Goal: Check status: Check status

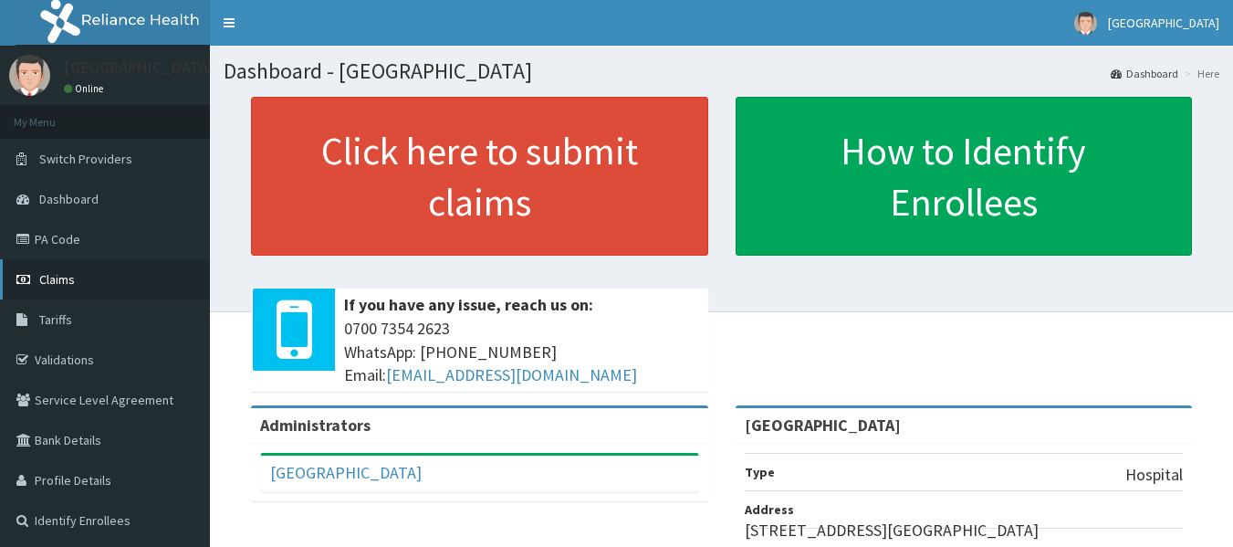
click at [63, 281] on span "Claims" at bounding box center [57, 279] width 36 height 16
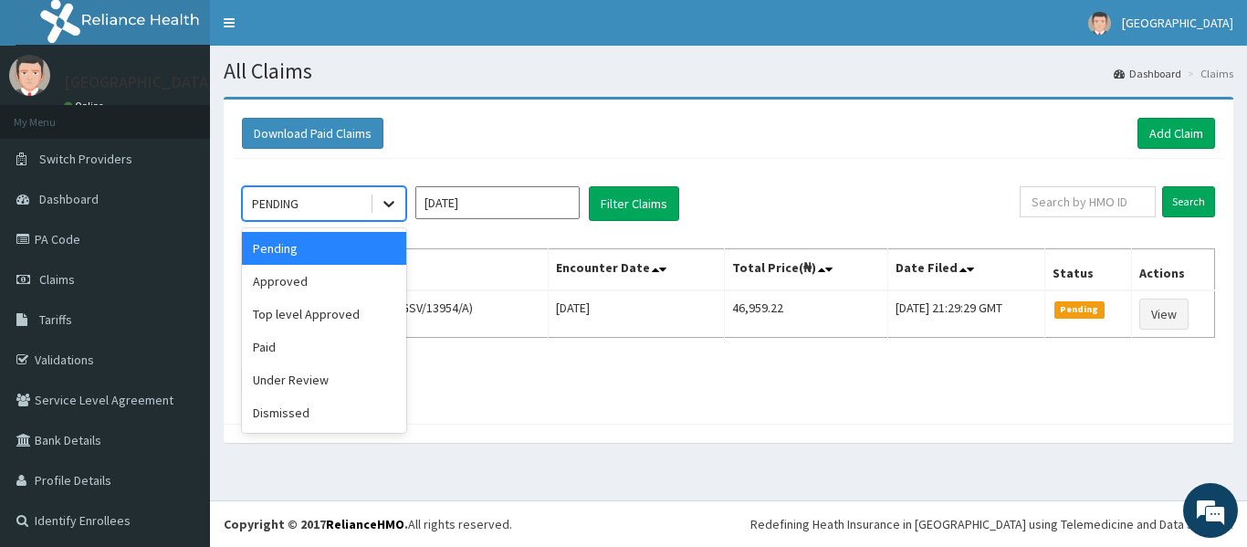
click at [388, 206] on icon at bounding box center [388, 205] width 11 height 6
click at [329, 279] on div "Approved" at bounding box center [324, 281] width 164 height 33
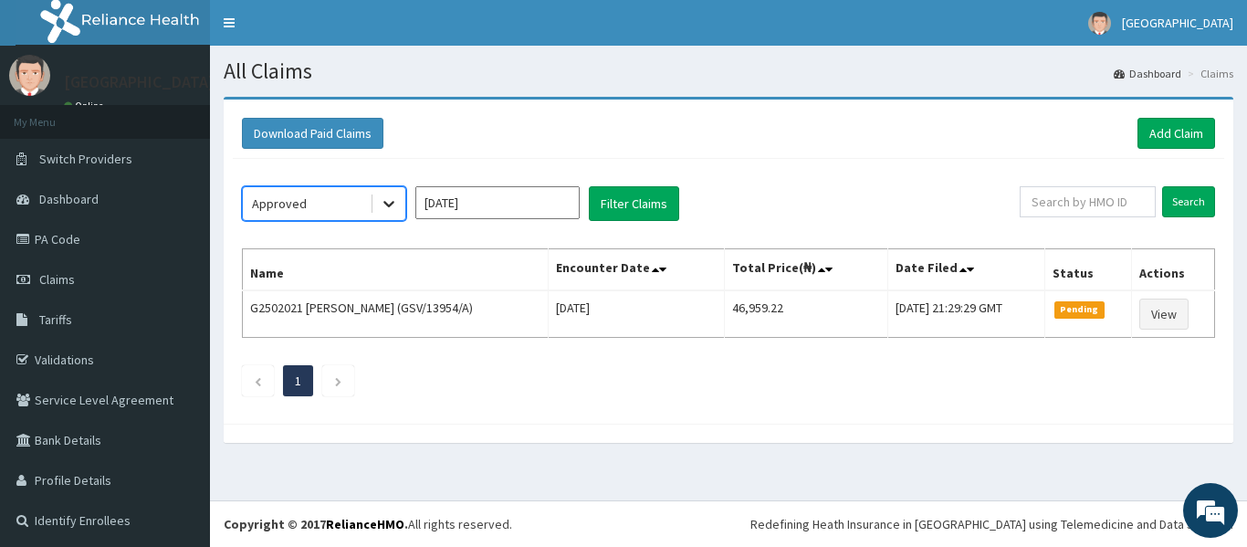
click at [390, 206] on icon at bounding box center [388, 205] width 11 height 6
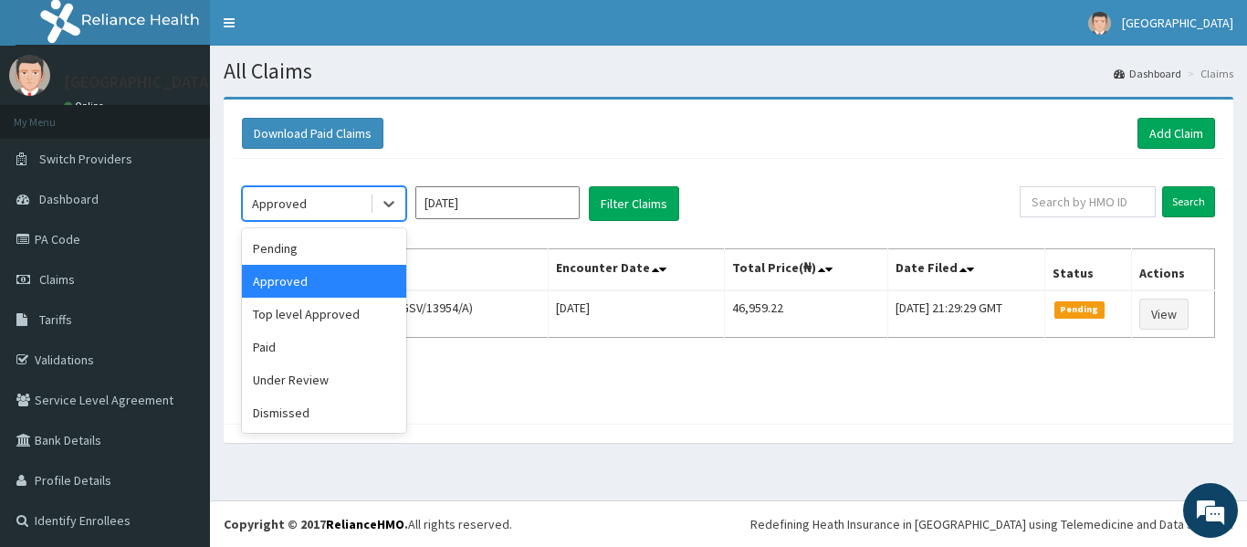
click at [487, 220] on div "[DATE]" at bounding box center [497, 203] width 164 height 35
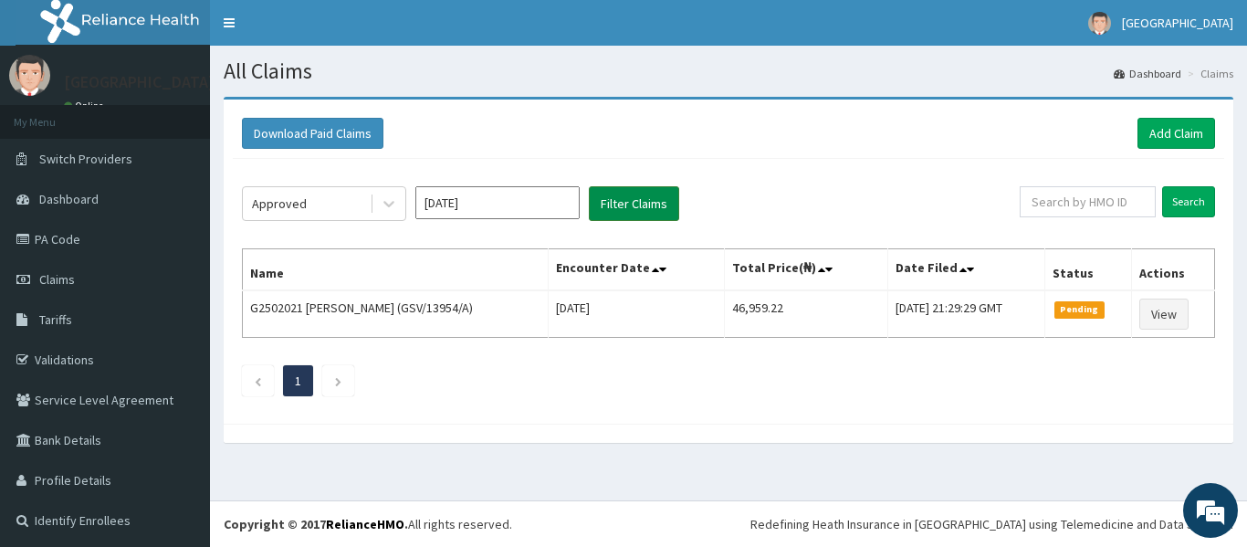
click at [615, 206] on button "Filter Claims" at bounding box center [634, 203] width 90 height 35
click at [617, 206] on button "Filter Claims" at bounding box center [634, 203] width 90 height 35
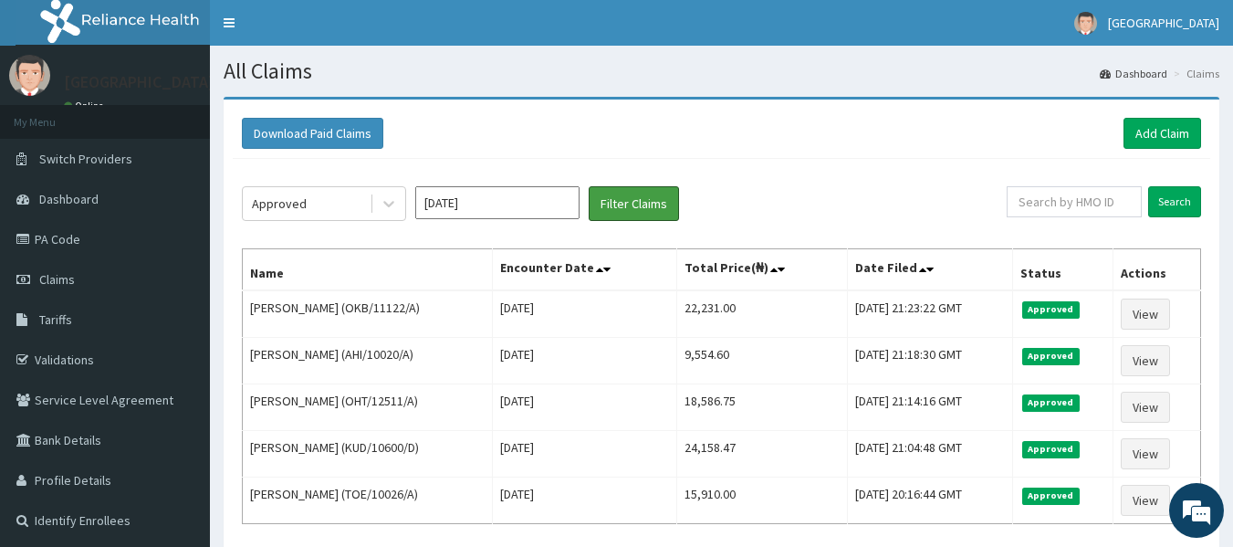
scroll to position [161, 0]
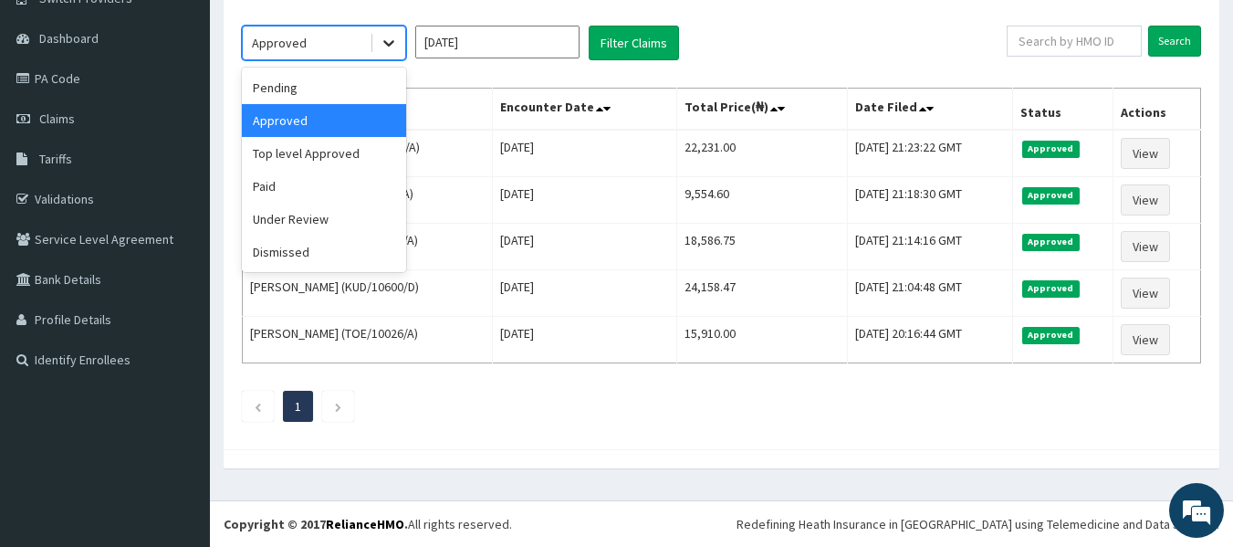
click at [393, 48] on icon at bounding box center [389, 43] width 18 height 18
click at [318, 158] on div "Top level Approved" at bounding box center [324, 153] width 164 height 33
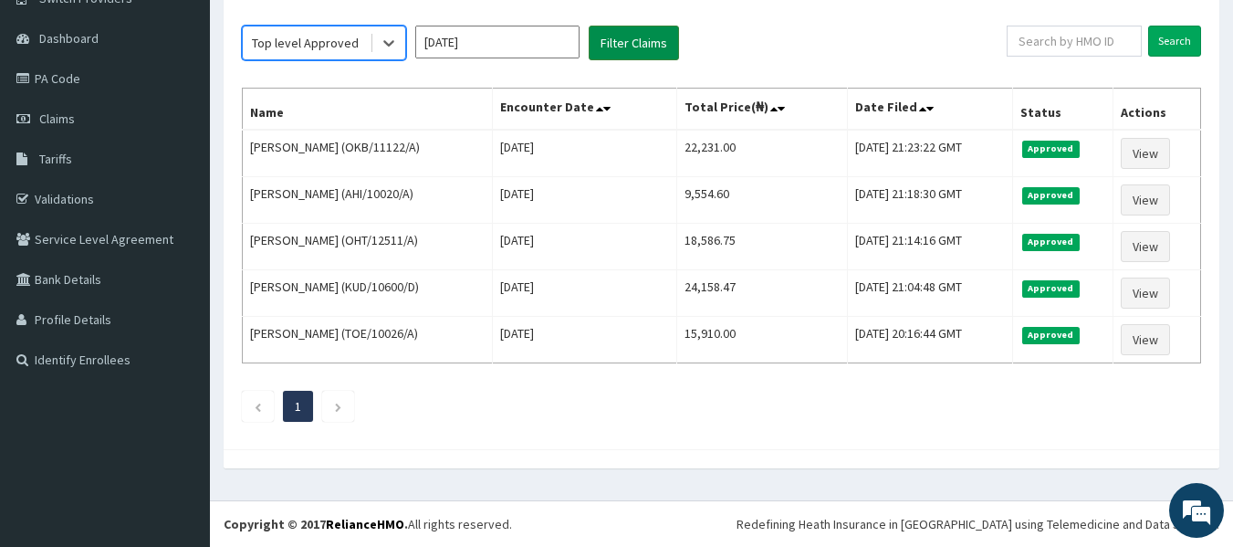
click at [638, 45] on button "Filter Claims" at bounding box center [634, 43] width 90 height 35
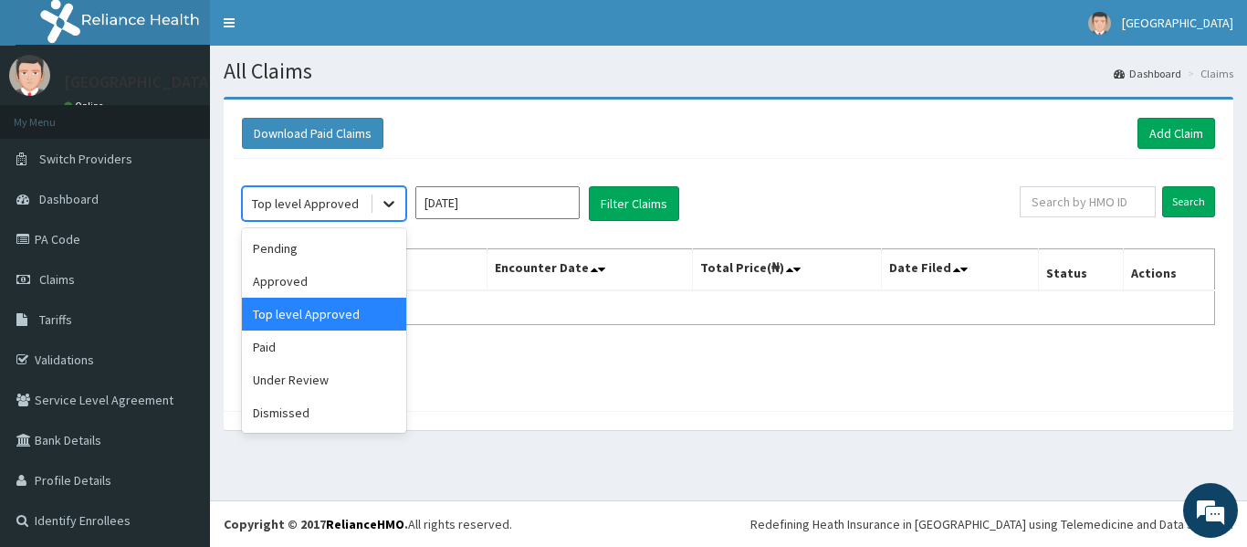
click at [381, 196] on icon at bounding box center [389, 203] width 18 height 18
click at [334, 381] on div "Under Review" at bounding box center [324, 379] width 164 height 33
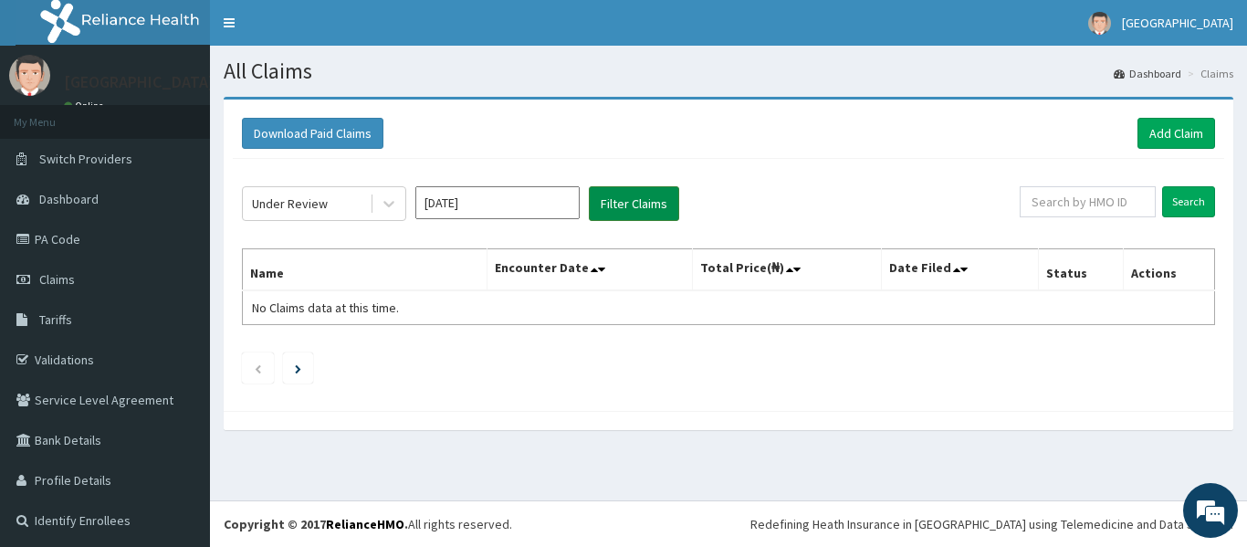
click at [622, 195] on button "Filter Claims" at bounding box center [634, 203] width 90 height 35
click at [383, 204] on icon at bounding box center [389, 203] width 18 height 18
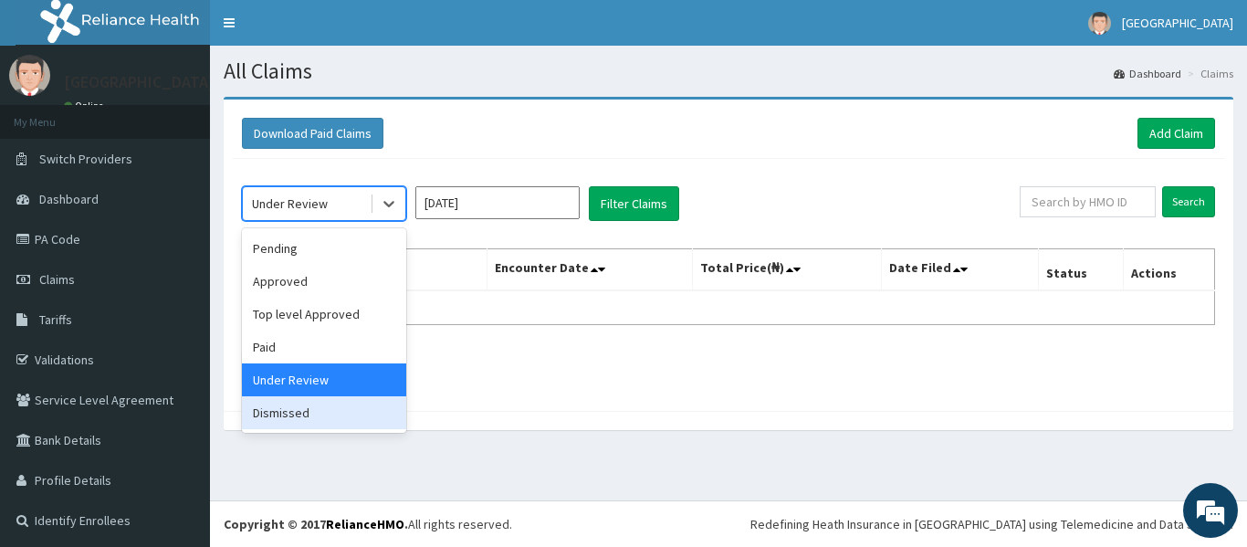
click at [291, 419] on div "Dismissed" at bounding box center [324, 412] width 164 height 33
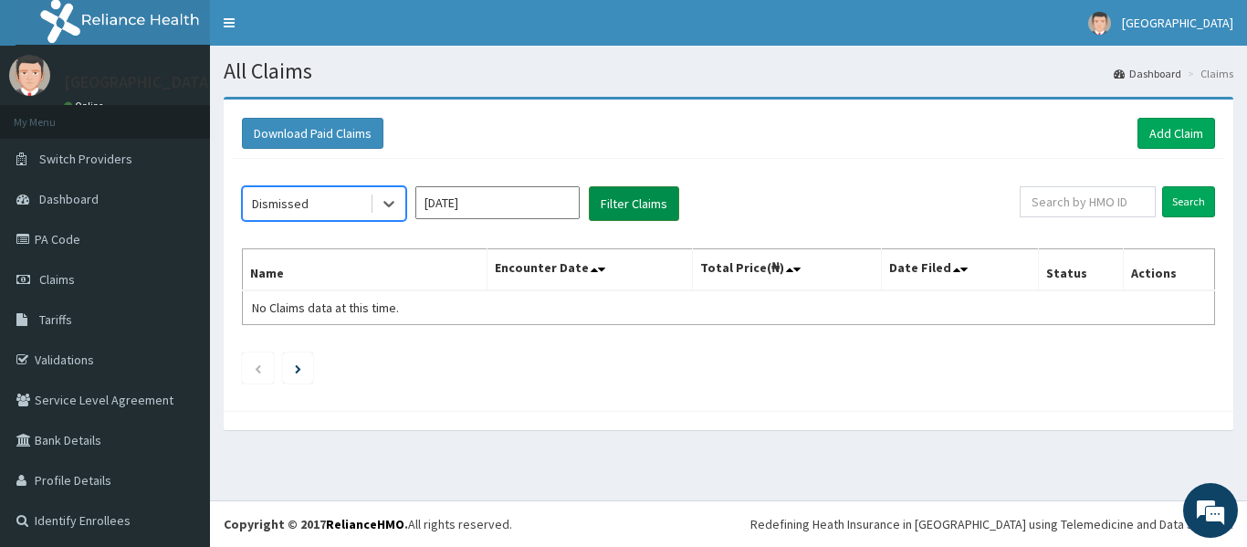
click at [632, 211] on button "Filter Claims" at bounding box center [634, 203] width 90 height 35
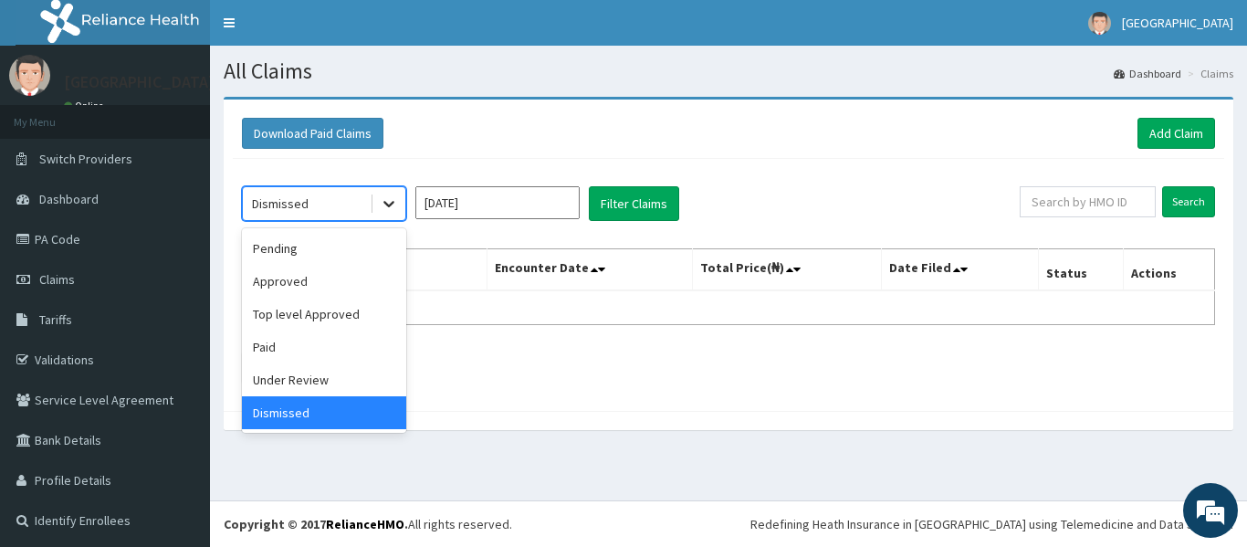
click at [392, 208] on icon at bounding box center [389, 203] width 18 height 18
click at [318, 380] on div "Under Review" at bounding box center [324, 379] width 164 height 33
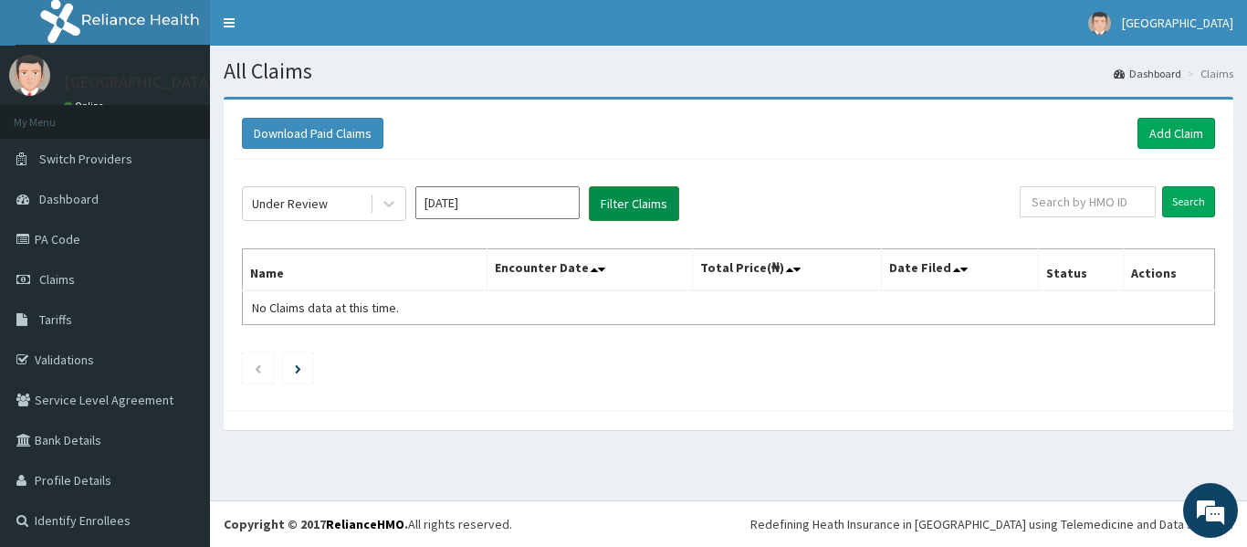
click at [622, 205] on button "Filter Claims" at bounding box center [634, 203] width 90 height 35
click at [381, 200] on icon at bounding box center [389, 203] width 18 height 18
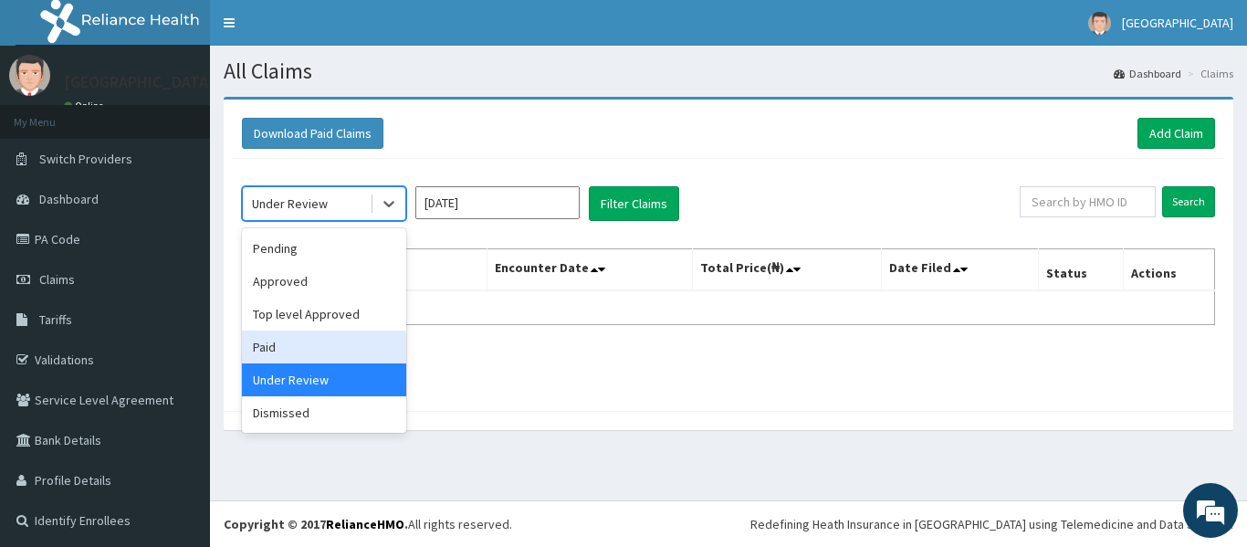
click at [298, 348] on div "Paid" at bounding box center [324, 346] width 164 height 33
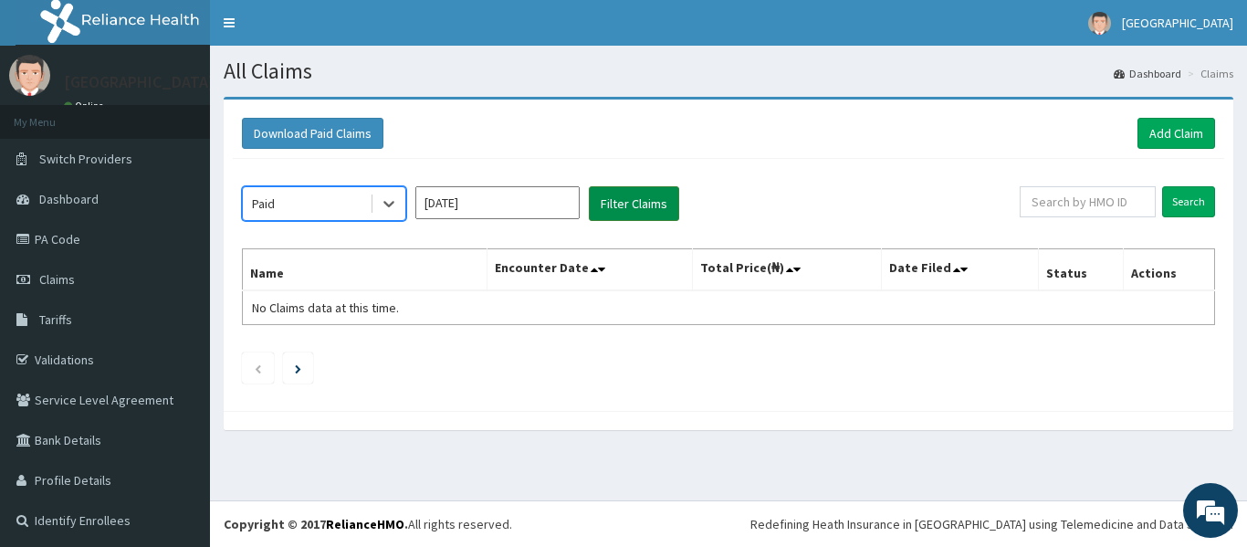
click at [621, 199] on button "Filter Claims" at bounding box center [634, 203] width 90 height 35
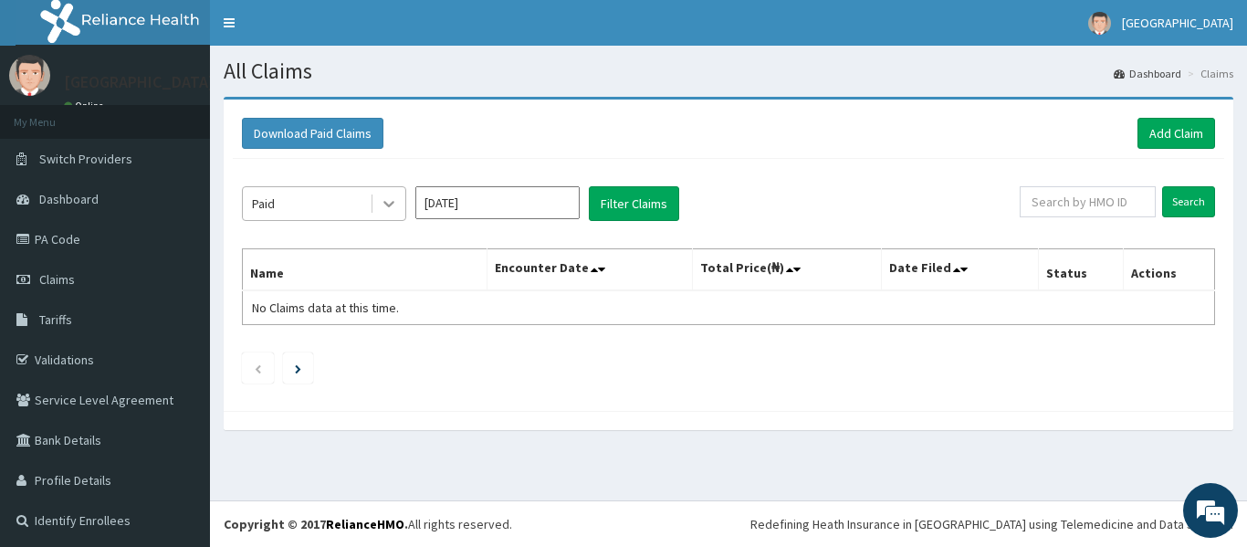
click at [391, 205] on icon at bounding box center [388, 205] width 11 height 6
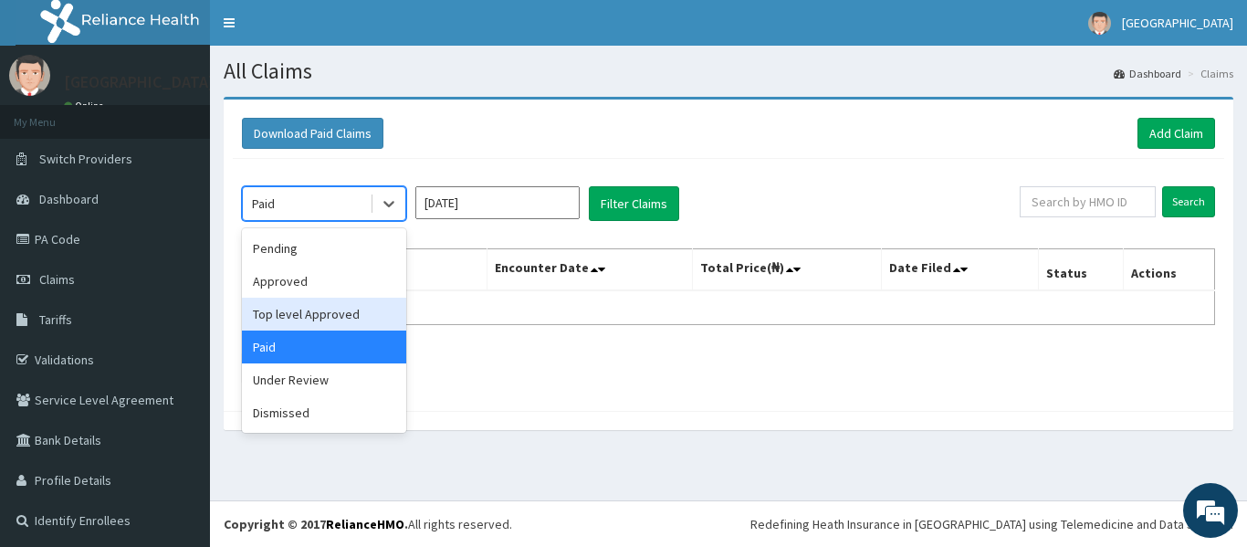
click at [317, 324] on div "Top level Approved" at bounding box center [324, 314] width 164 height 33
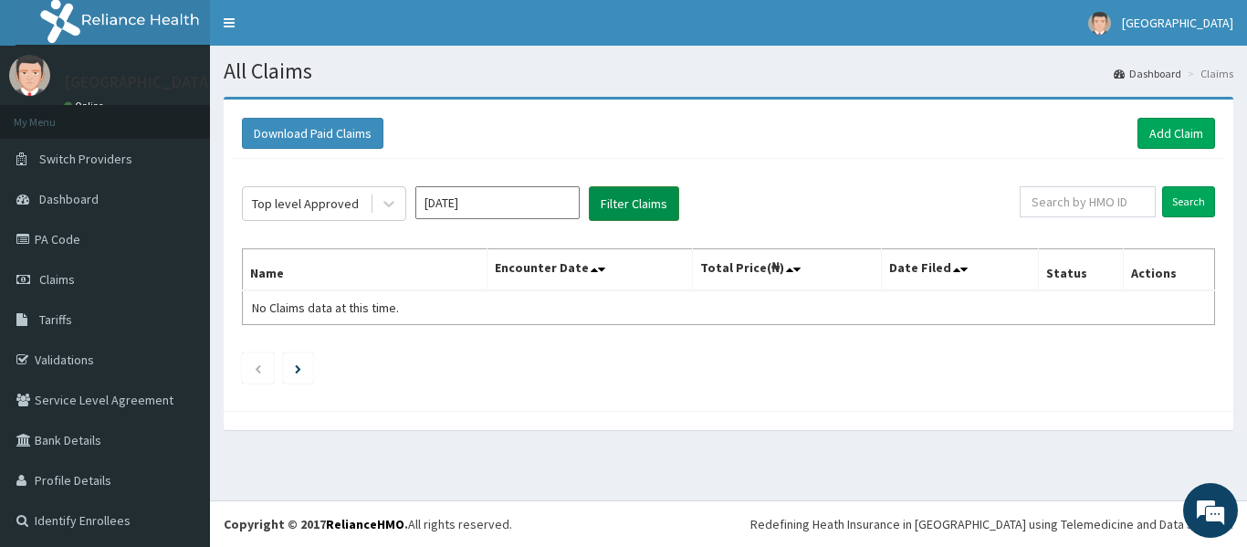
click at [639, 204] on button "Filter Claims" at bounding box center [634, 203] width 90 height 35
click at [392, 205] on icon at bounding box center [389, 203] width 18 height 18
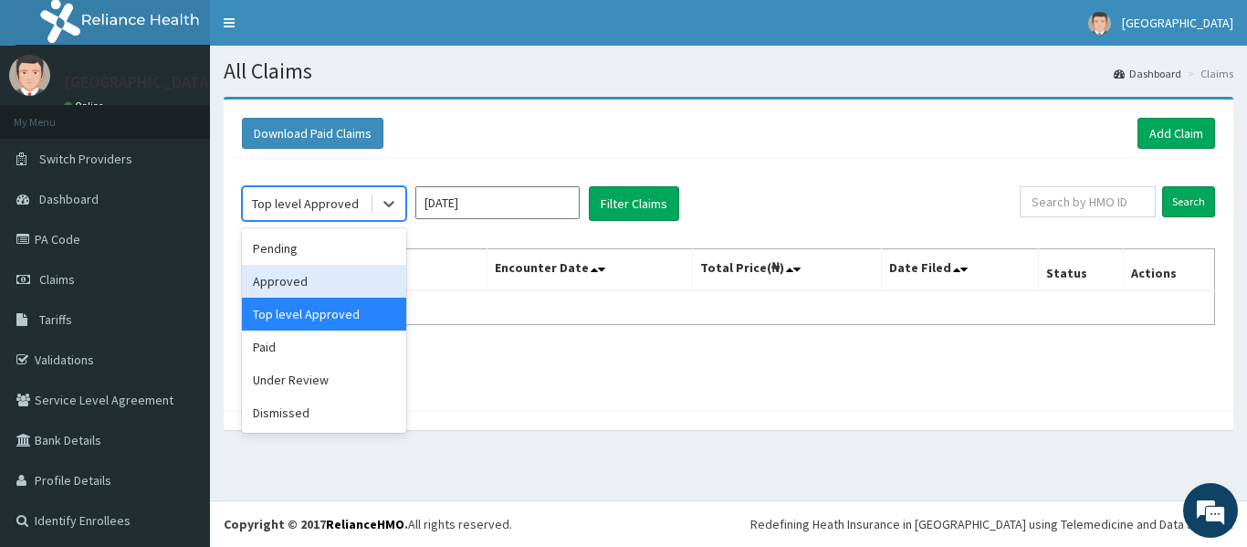
click at [329, 276] on div "Approved" at bounding box center [324, 281] width 164 height 33
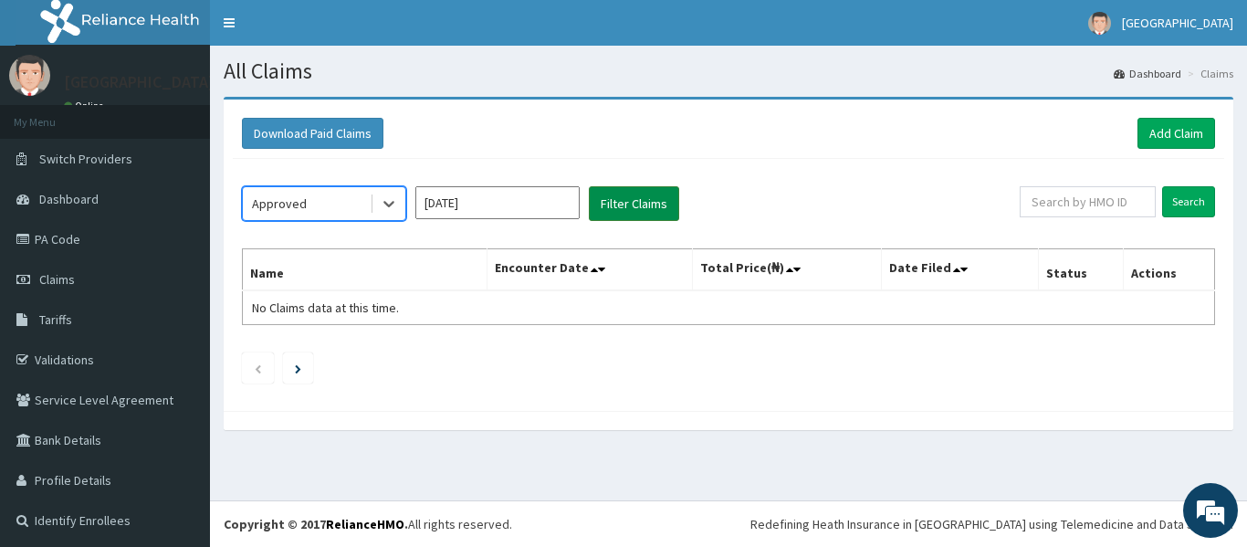
click at [598, 218] on button "Filter Claims" at bounding box center [634, 203] width 90 height 35
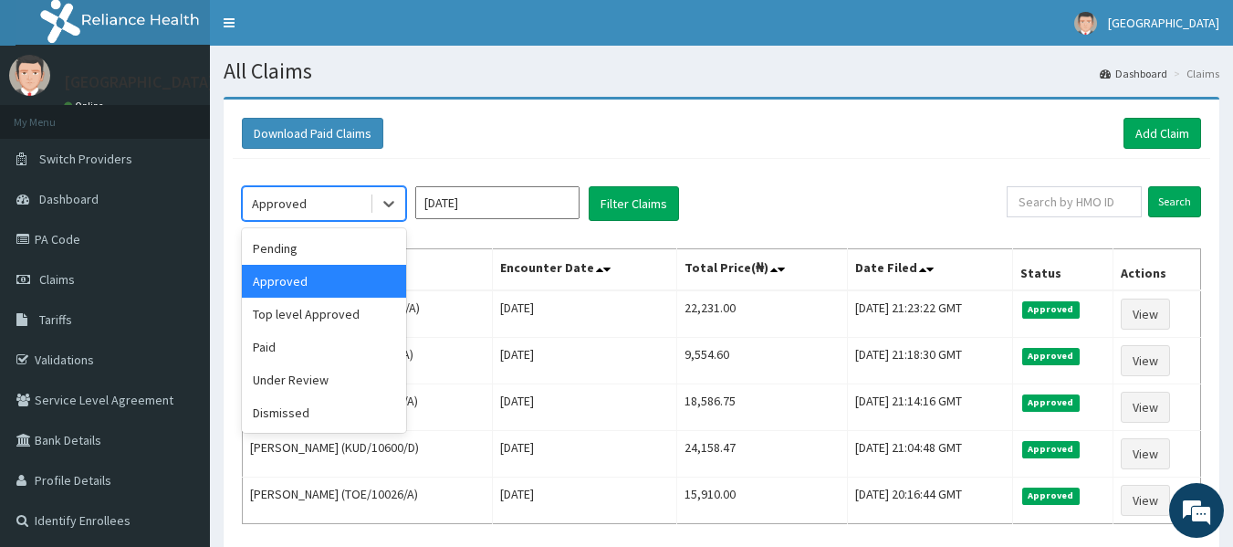
click at [311, 218] on div "Approved" at bounding box center [306, 203] width 127 height 29
click at [299, 247] on div "Pending" at bounding box center [324, 248] width 164 height 33
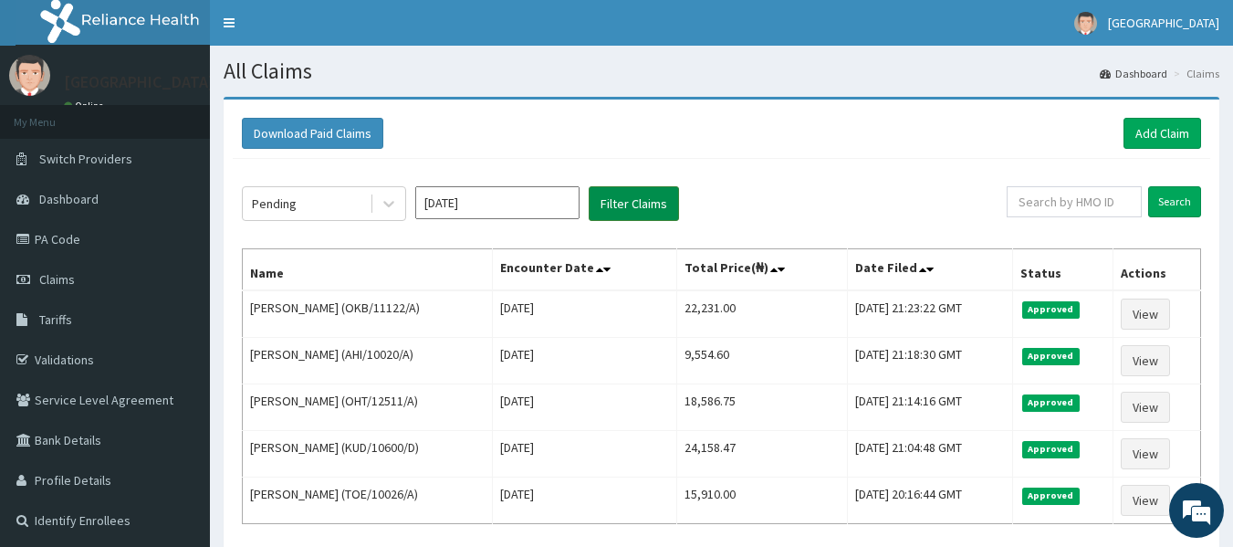
click at [611, 198] on button "Filter Claims" at bounding box center [634, 203] width 90 height 35
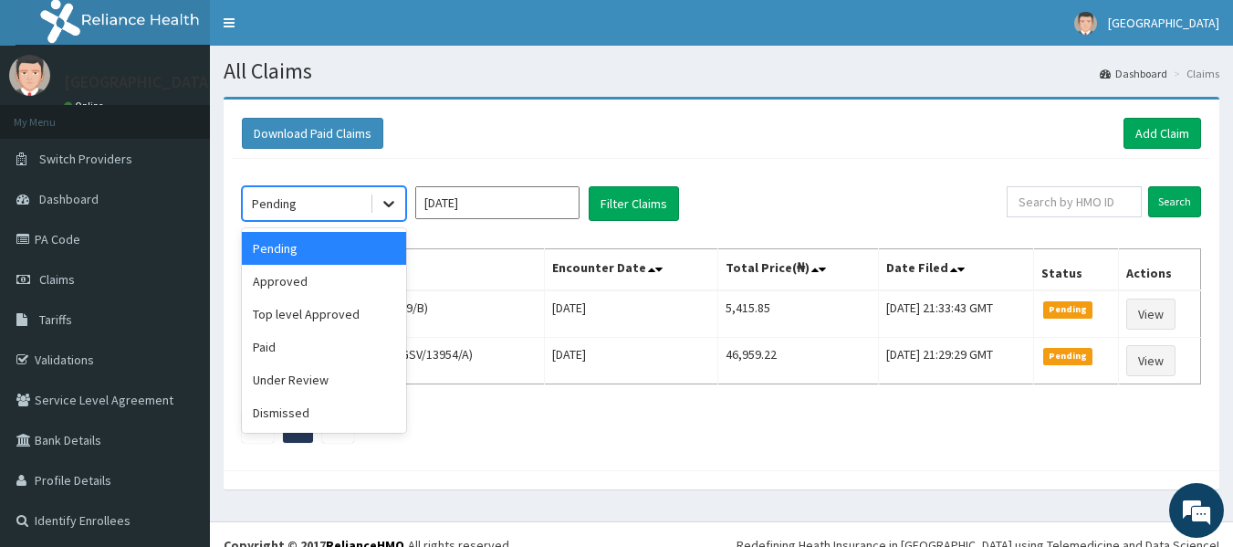
click at [386, 201] on icon at bounding box center [389, 203] width 18 height 18
click at [307, 319] on div "Top level Approved" at bounding box center [324, 314] width 164 height 33
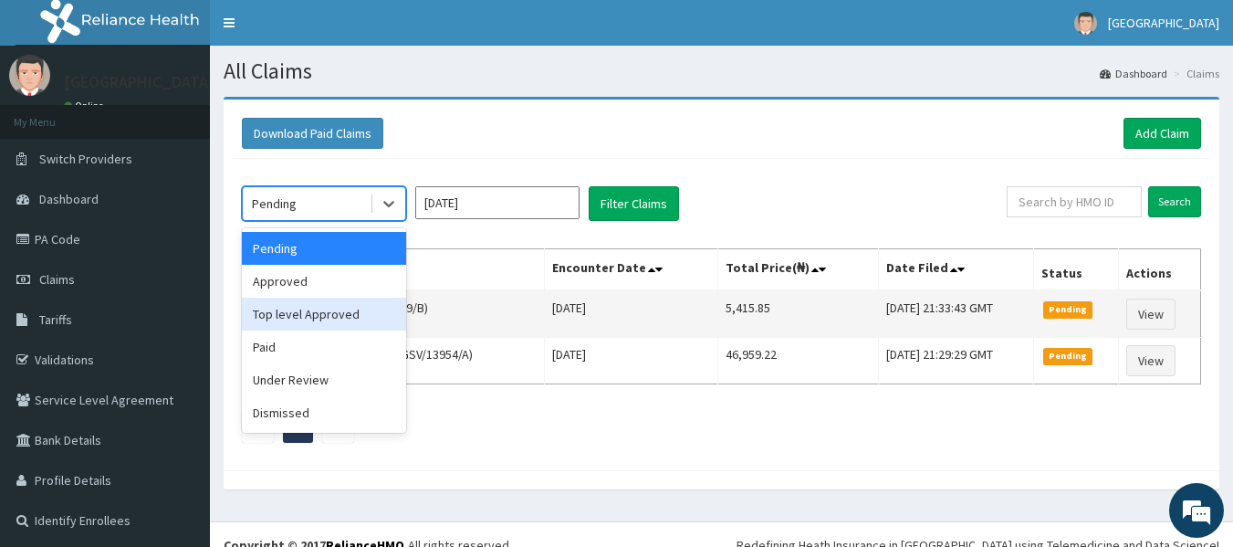
click at [307, 319] on td "Oluwapelumi Edun (SKY/10009/B)" at bounding box center [394, 313] width 302 height 47
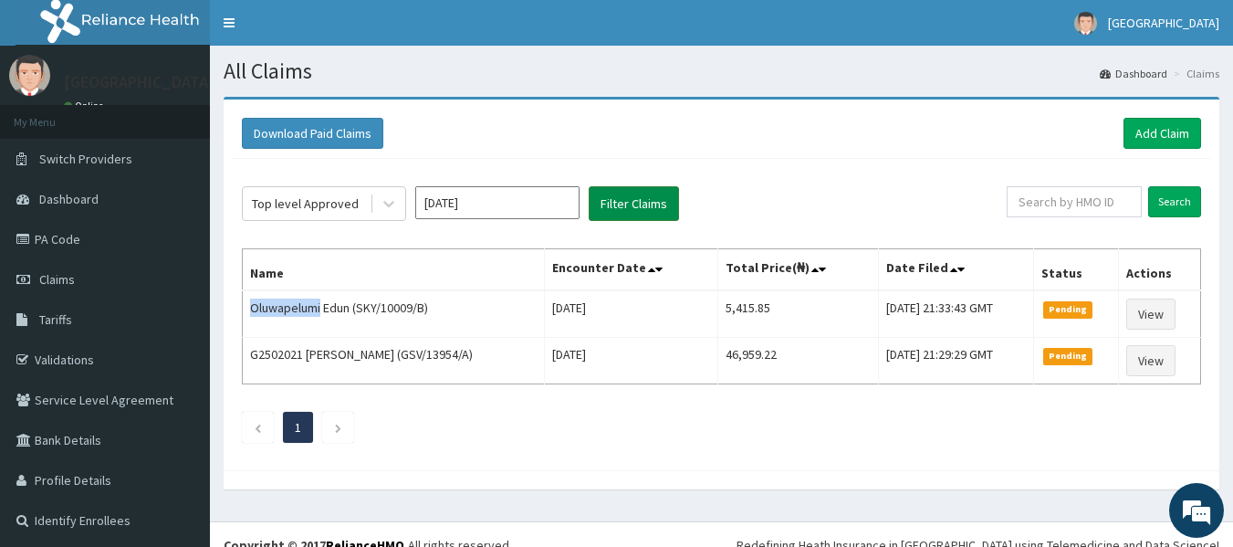
click at [637, 201] on button "Filter Claims" at bounding box center [634, 203] width 90 height 35
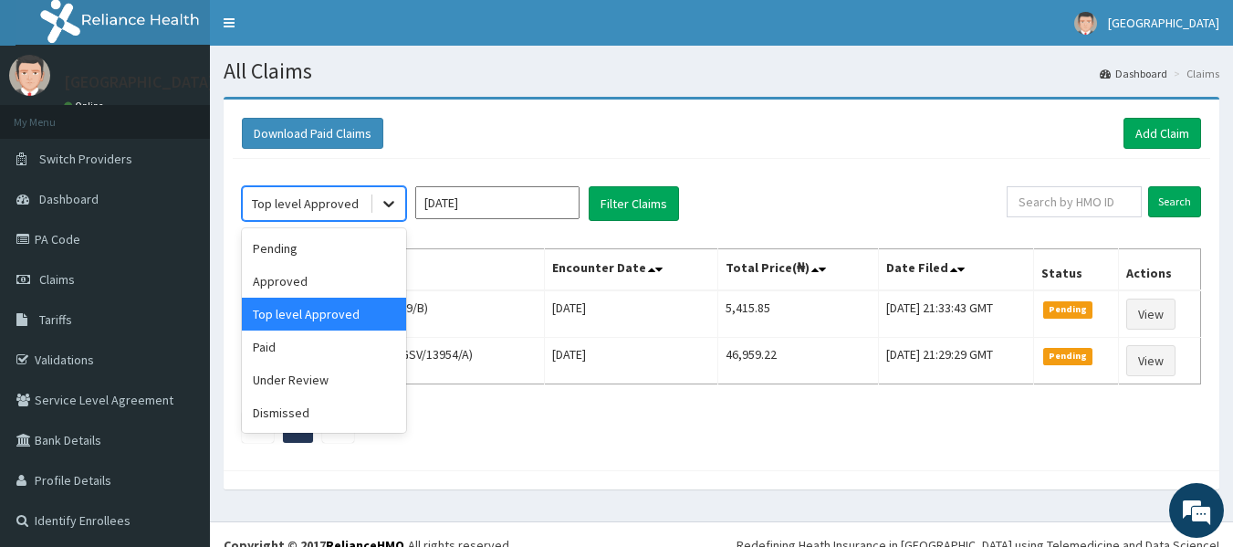
click at [385, 206] on icon at bounding box center [389, 203] width 18 height 18
